Goal: Information Seeking & Learning: Learn about a topic

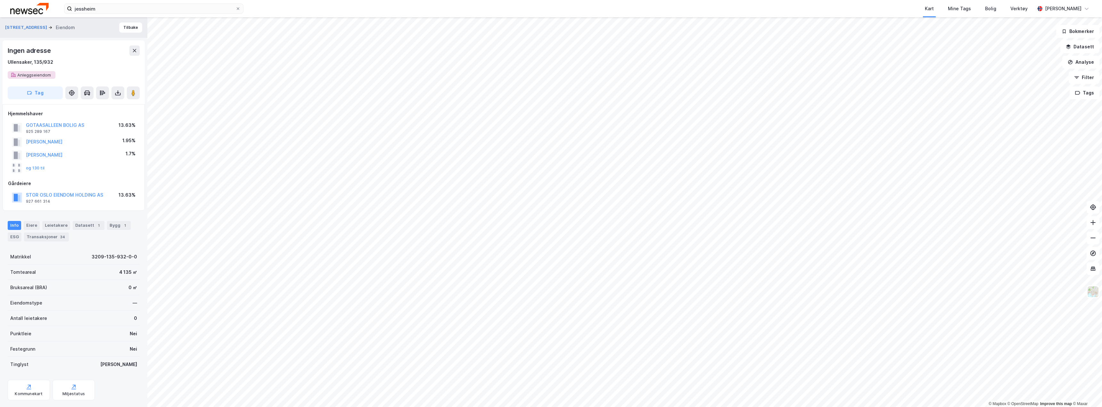
scroll to position [3, 0]
click at [103, 9] on input "jessheim" at bounding box center [153, 9] width 163 height 10
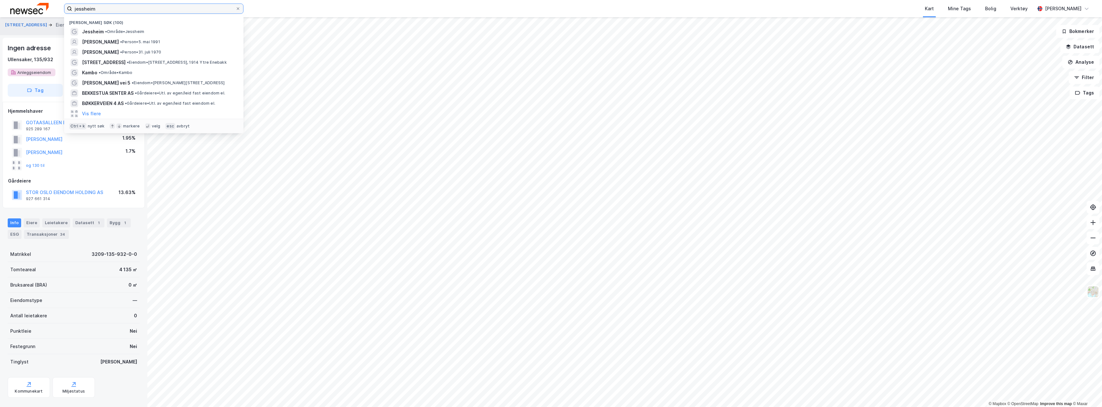
click at [103, 9] on input "jessheim" at bounding box center [153, 9] width 163 height 10
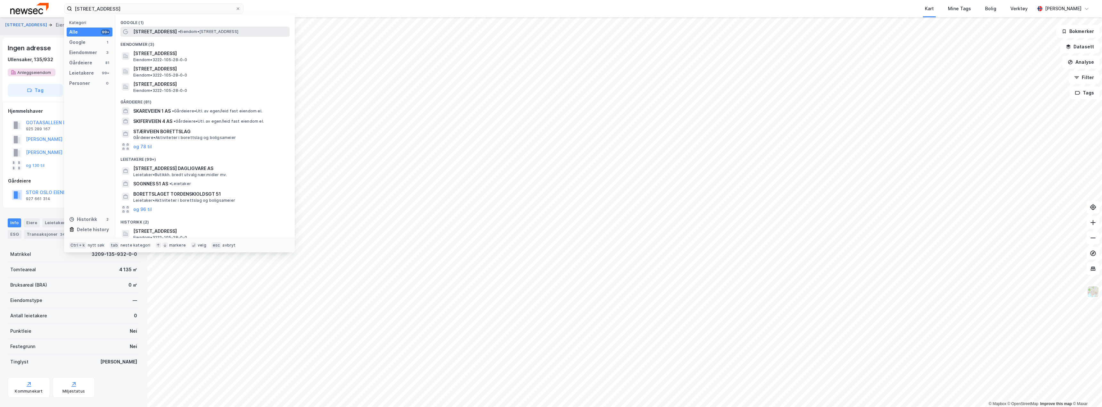
click at [135, 29] on span "[STREET_ADDRESS]" at bounding box center [155, 32] width 44 height 8
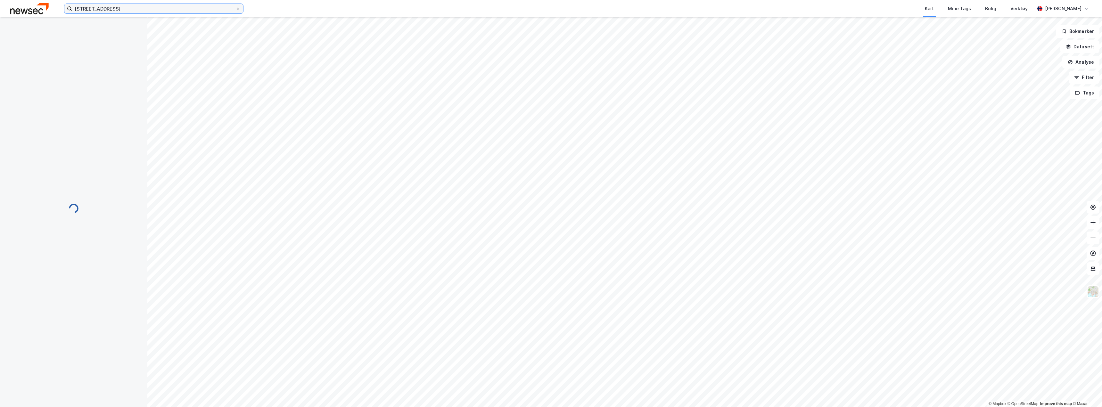
click at [120, 11] on input "[STREET_ADDRESS]" at bounding box center [153, 9] width 163 height 10
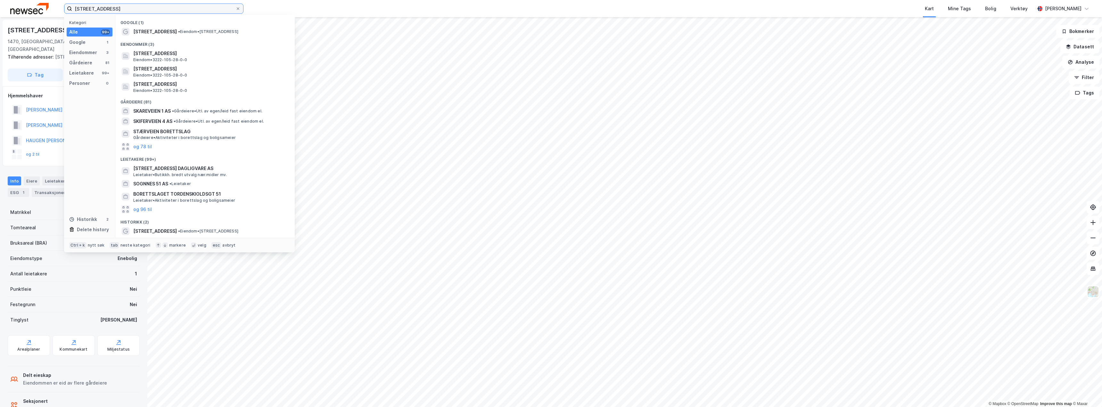
scroll to position [3, 0]
type input "[STREET_ADDRESS]"
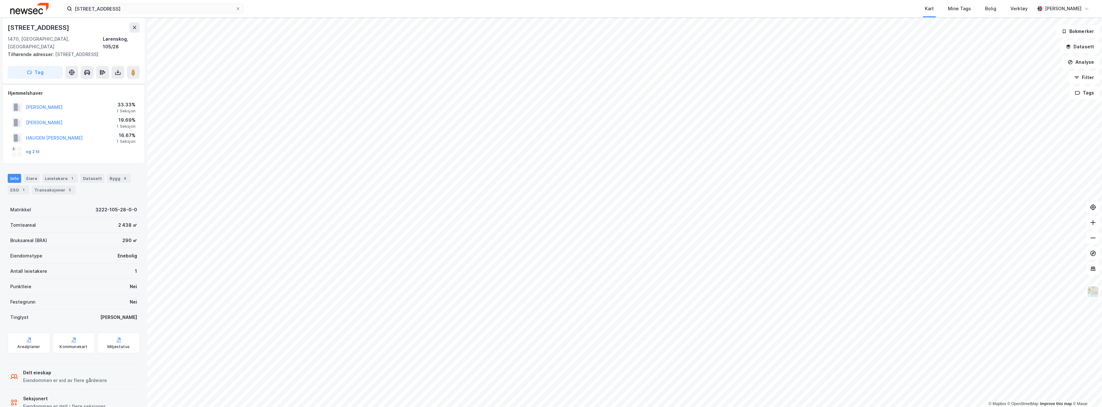
click at [0, 0] on button "og 2 til" at bounding box center [0, 0] width 0 height 0
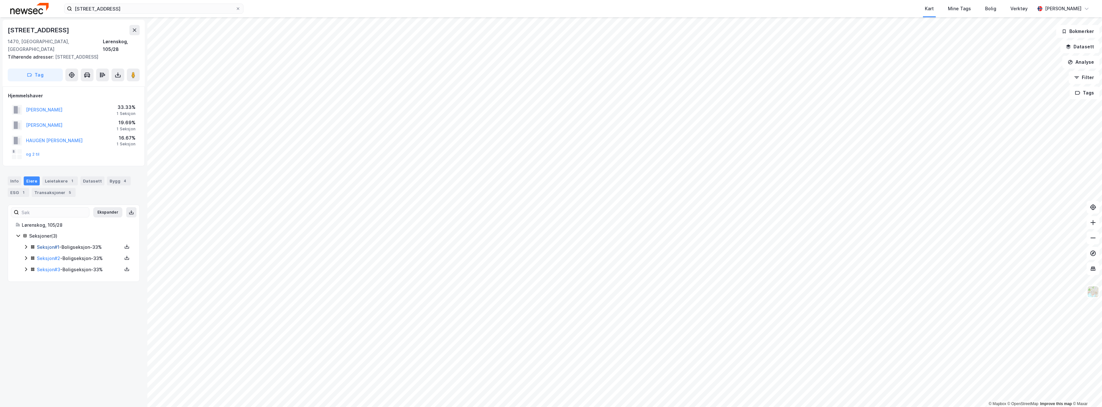
click at [56, 244] on link "Seksjon # 1" at bounding box center [48, 246] width 22 height 5
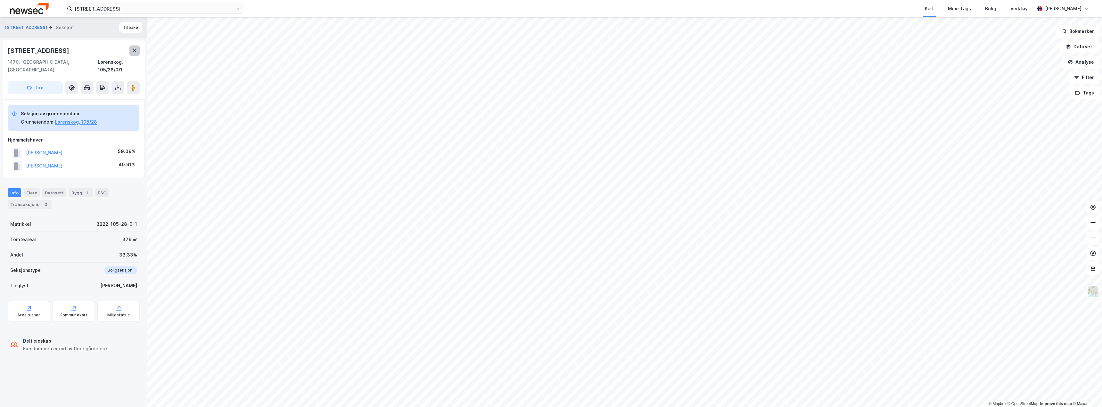
click at [132, 50] on icon at bounding box center [134, 50] width 5 height 5
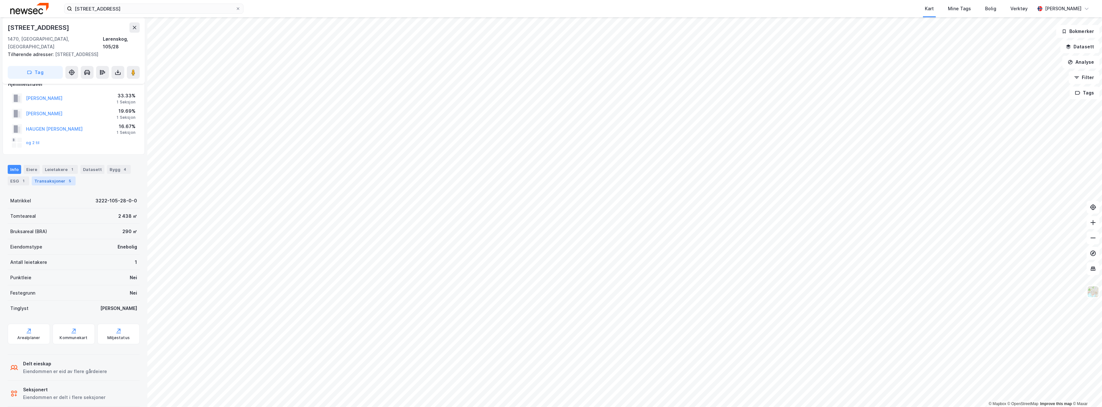
scroll to position [14, 0]
click at [55, 174] on div "Transaksjoner 5" at bounding box center [54, 178] width 44 height 9
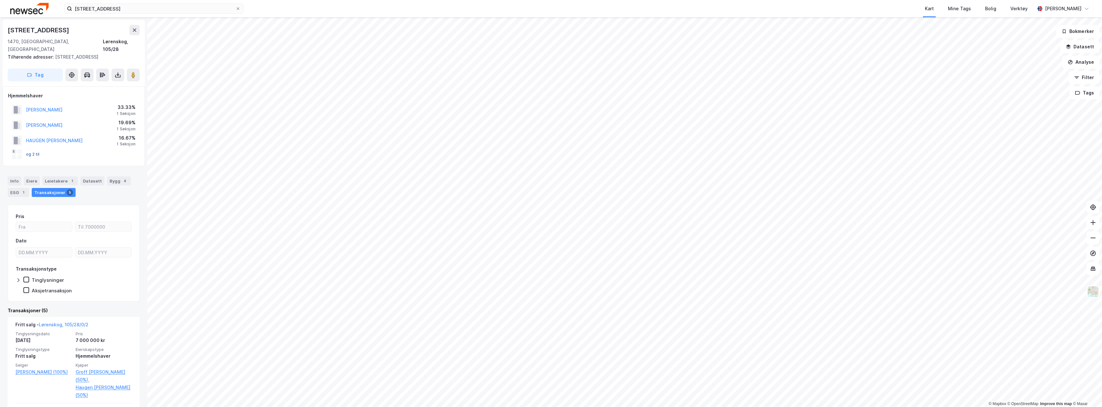
click at [0, 0] on button "og 2 til" at bounding box center [0, 0] width 0 height 0
